Goal: Task Accomplishment & Management: Use online tool/utility

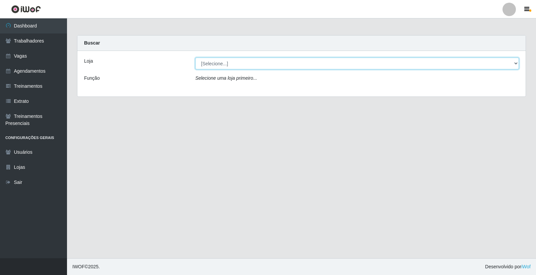
click at [237, 68] on select "[Selecione...] Leite Clan - [GEOGRAPHIC_DATA]" at bounding box center [356, 64] width 323 height 12
select select "452"
click at [195, 58] on select "[Selecione...] Leite Clan - [GEOGRAPHIC_DATA]" at bounding box center [356, 64] width 323 height 12
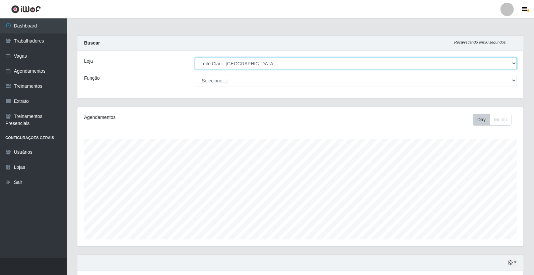
scroll to position [139, 446]
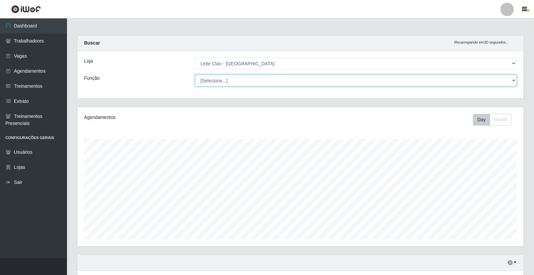
click at [243, 77] on select "[Selecione...] ASG ASG + Carregador e Descarregador de Caminhão Carregador e De…" at bounding box center [356, 81] width 322 height 12
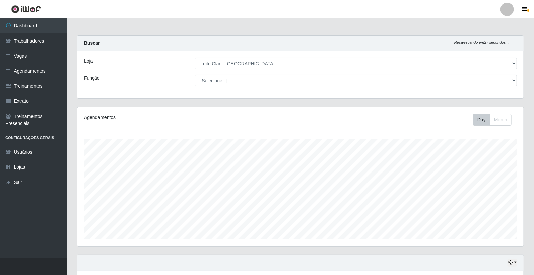
click at [162, 117] on div "Agendamentos" at bounding box center [171, 117] width 174 height 7
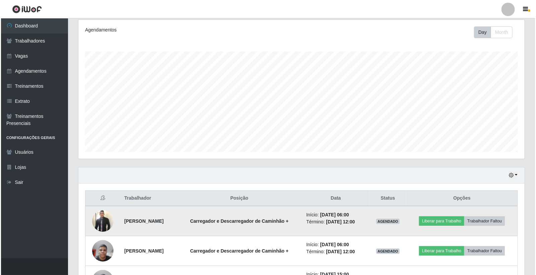
scroll to position [140, 0]
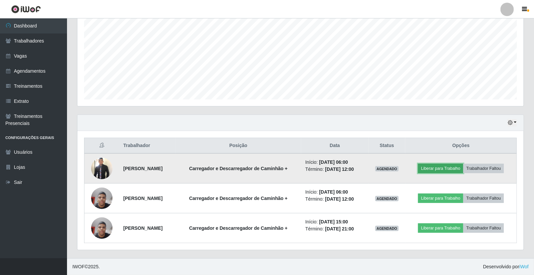
click at [452, 169] on button "Liberar para Trabalho" at bounding box center [440, 168] width 45 height 9
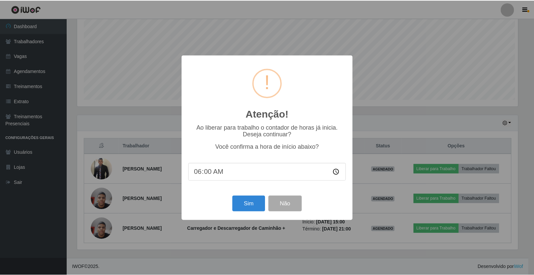
scroll to position [139, 442]
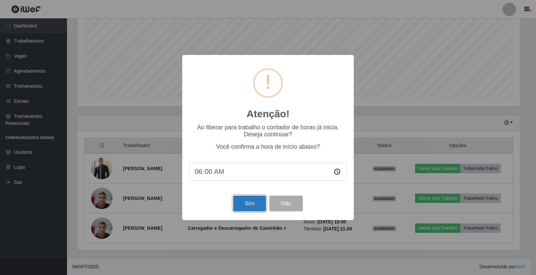
click at [249, 206] on button "Sim" at bounding box center [249, 204] width 32 height 16
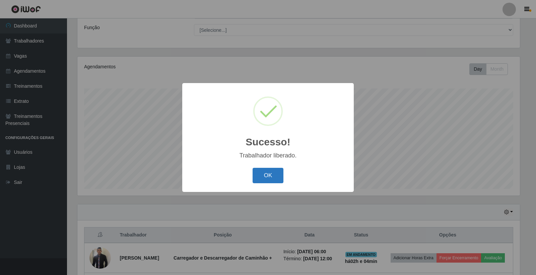
click at [258, 177] on button "OK" at bounding box center [267, 176] width 31 height 16
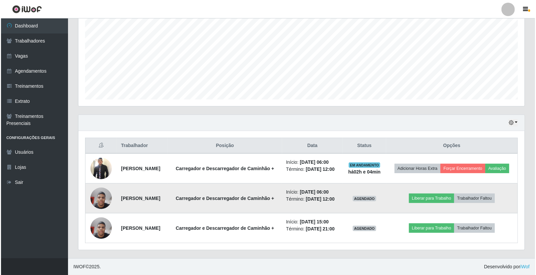
scroll to position [155, 0]
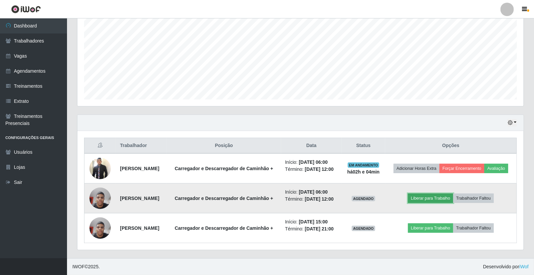
click at [427, 194] on button "Liberar para Trabalho" at bounding box center [430, 198] width 45 height 9
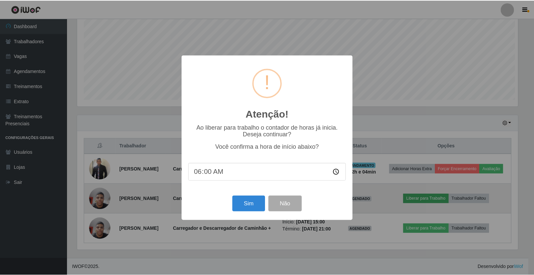
scroll to position [139, 442]
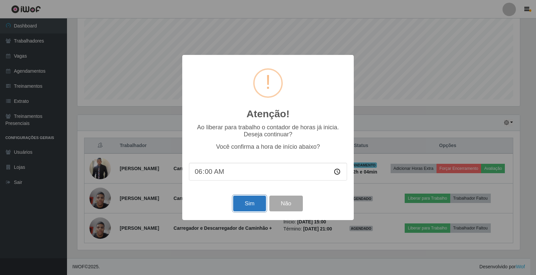
click at [250, 202] on button "Sim" at bounding box center [249, 204] width 32 height 16
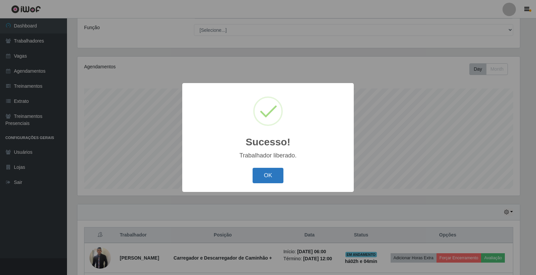
click at [270, 174] on button "OK" at bounding box center [267, 176] width 31 height 16
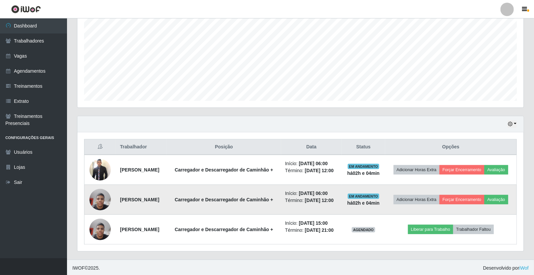
scroll to position [155, 0]
